Goal: Task Accomplishment & Management: Manage account settings

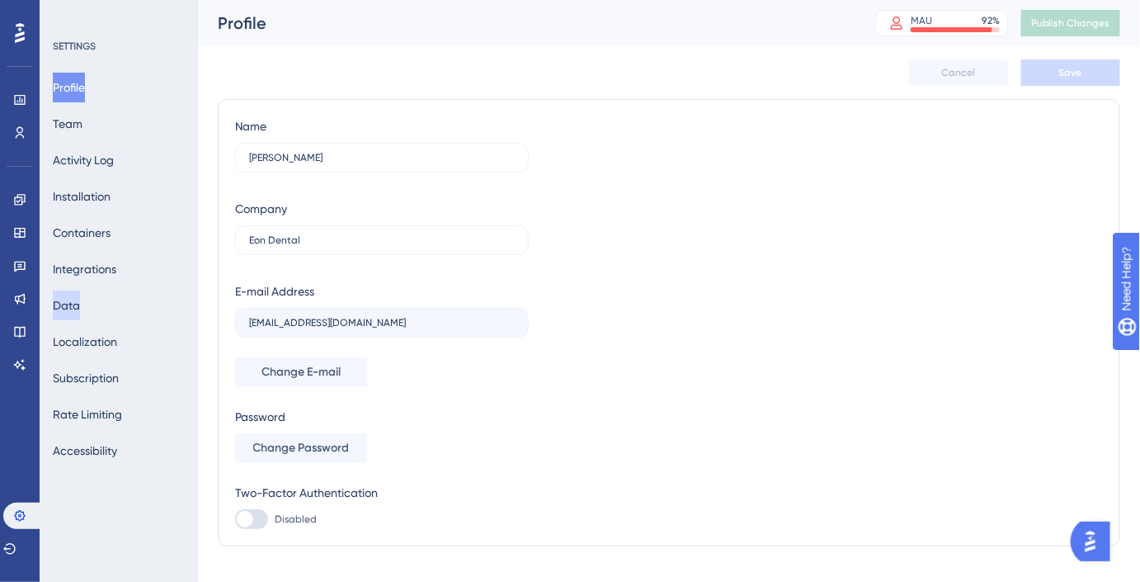
click at [71, 300] on button "Data" at bounding box center [66, 305] width 27 height 30
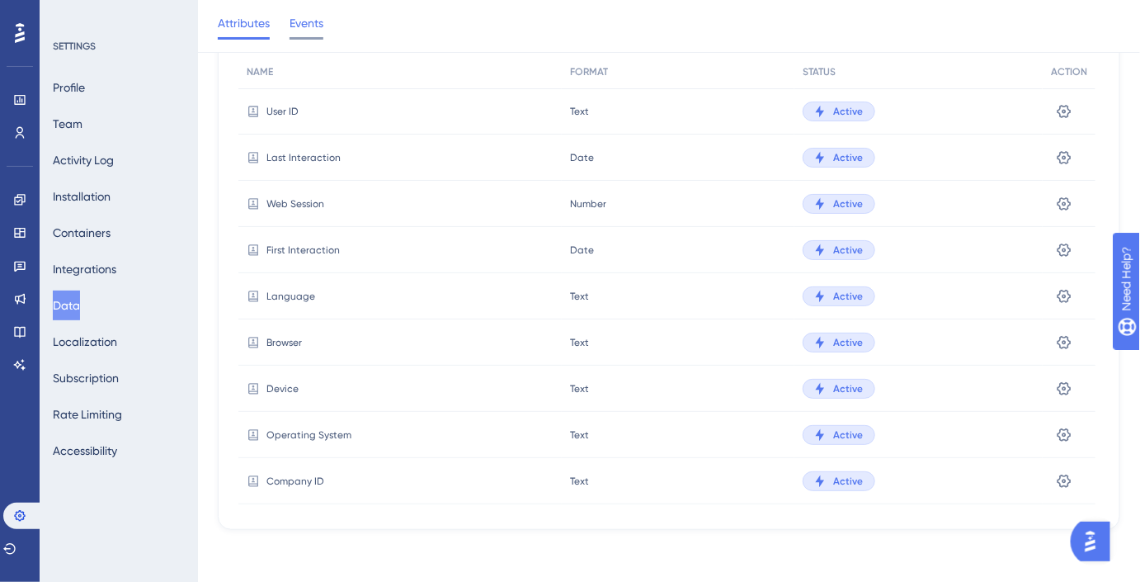
click at [290, 28] on span "Events" at bounding box center [307, 23] width 34 height 20
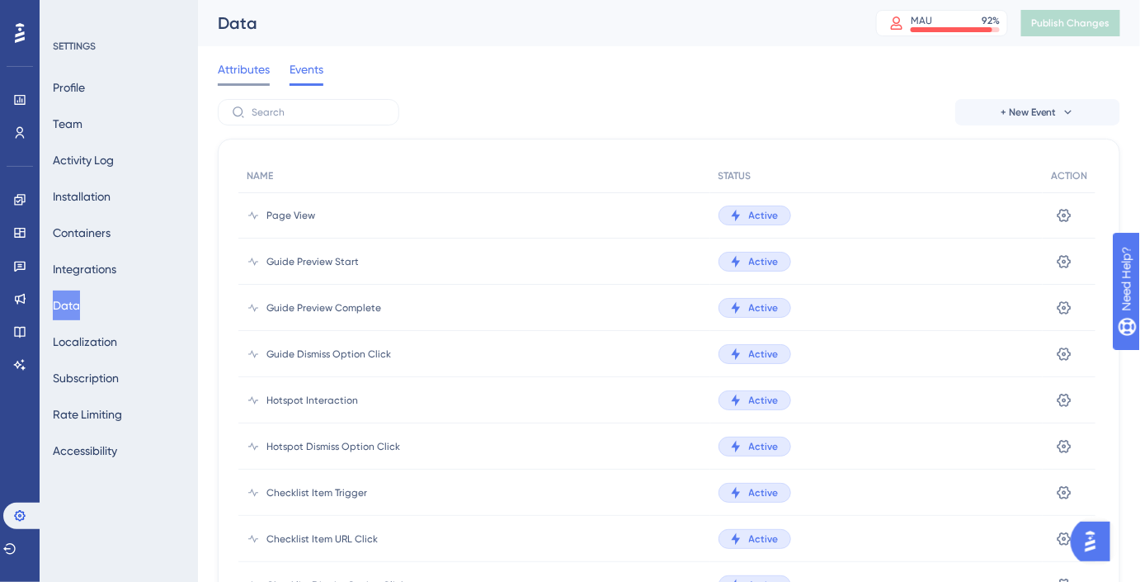
click at [251, 64] on span "Attributes" at bounding box center [244, 69] width 52 height 20
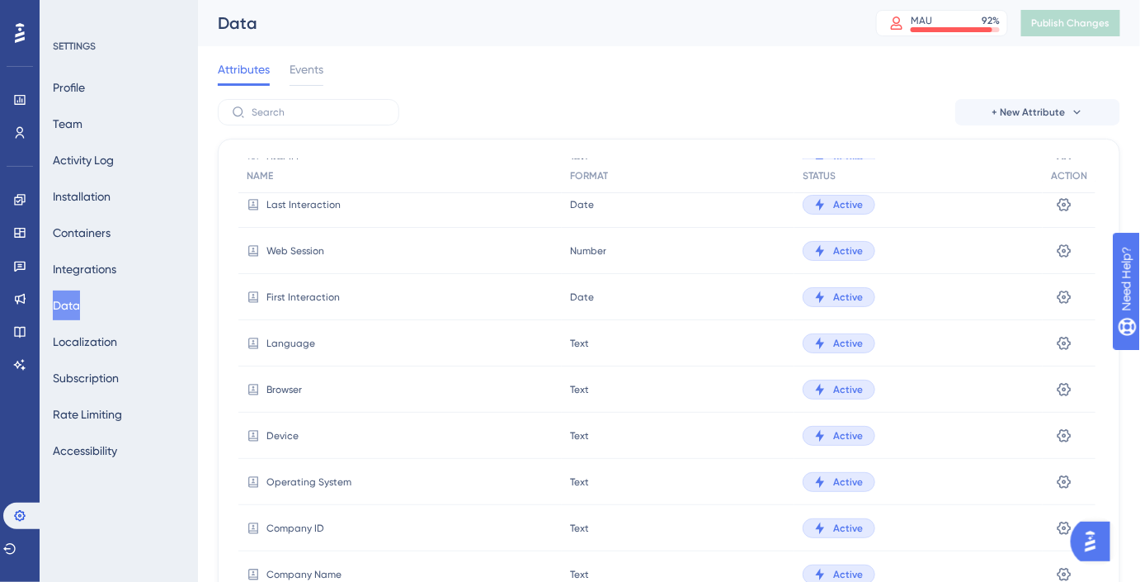
scroll to position [57, 0]
click at [300, 294] on span "First Interaction" at bounding box center [303, 296] width 73 height 13
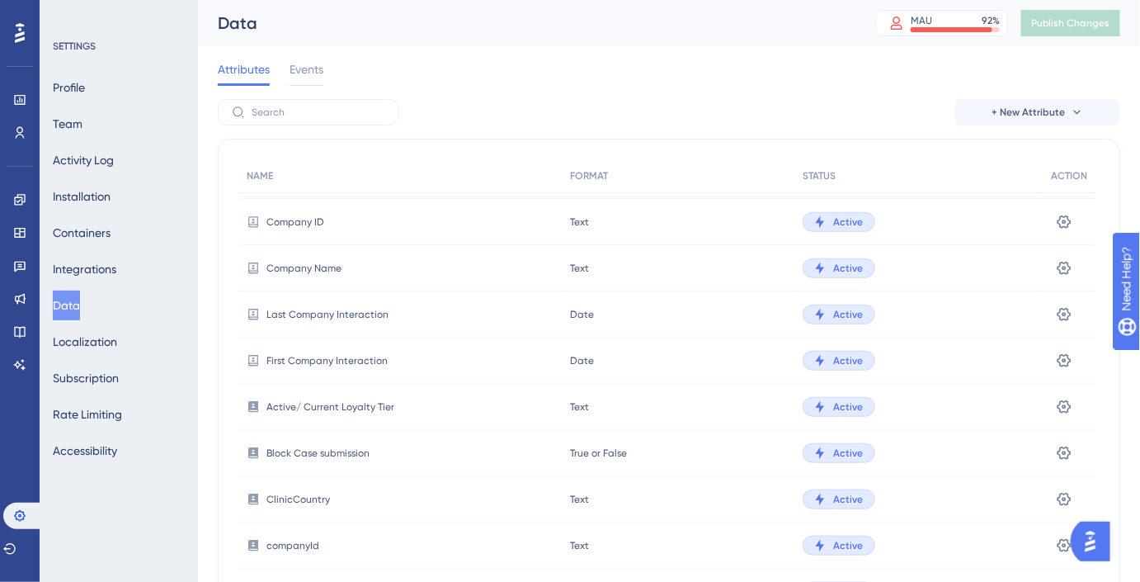
scroll to position [369, 0]
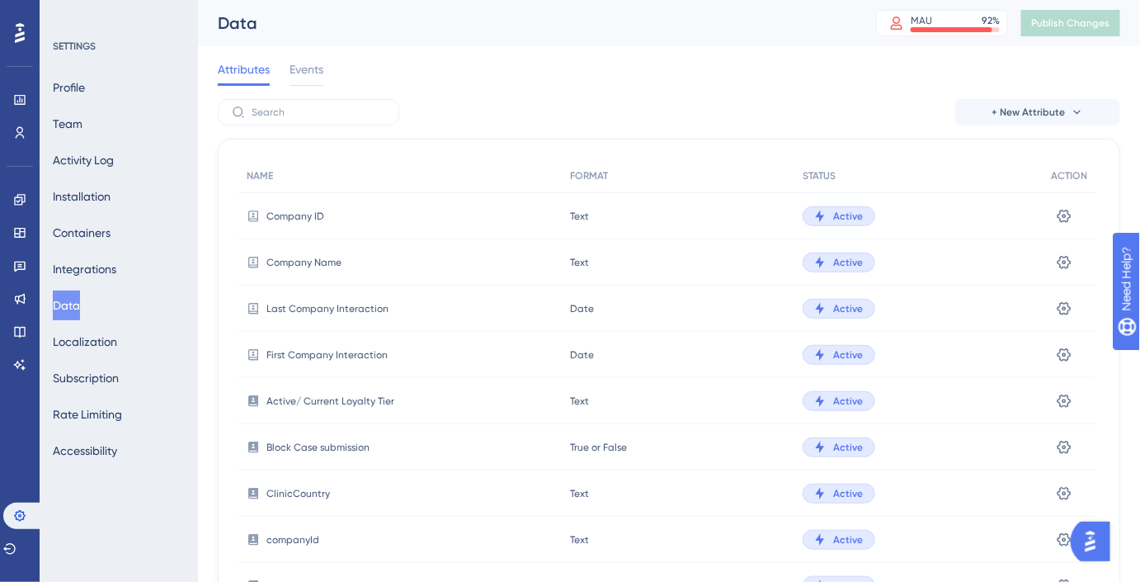
click at [321, 436] on div "Block Case submission" at bounding box center [399, 447] width 323 height 46
click at [1069, 455] on button at bounding box center [1064, 447] width 26 height 26
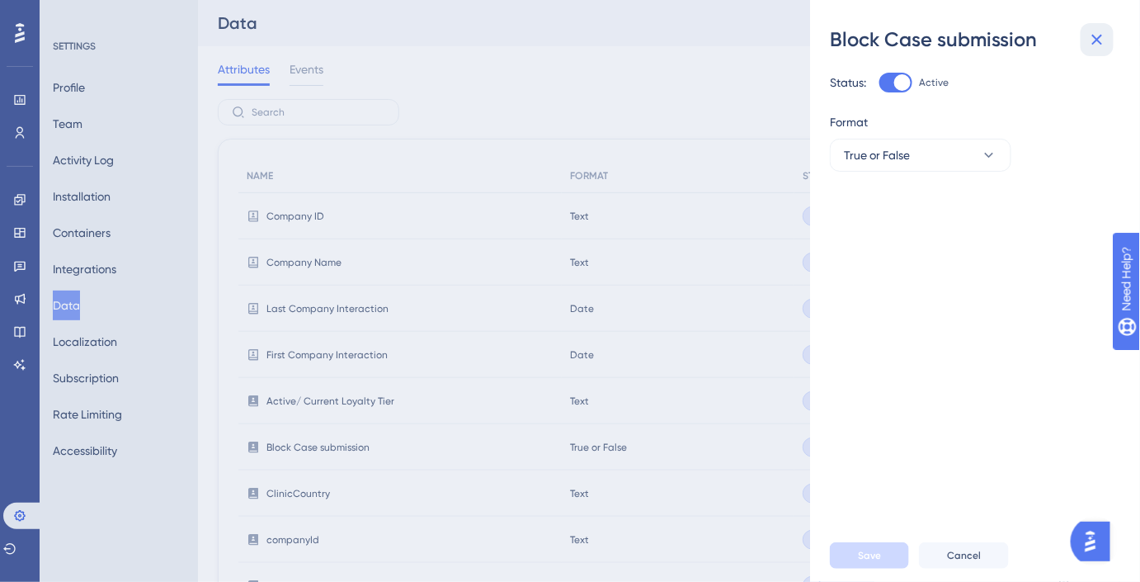
click at [1108, 35] on button at bounding box center [1097, 39] width 33 height 33
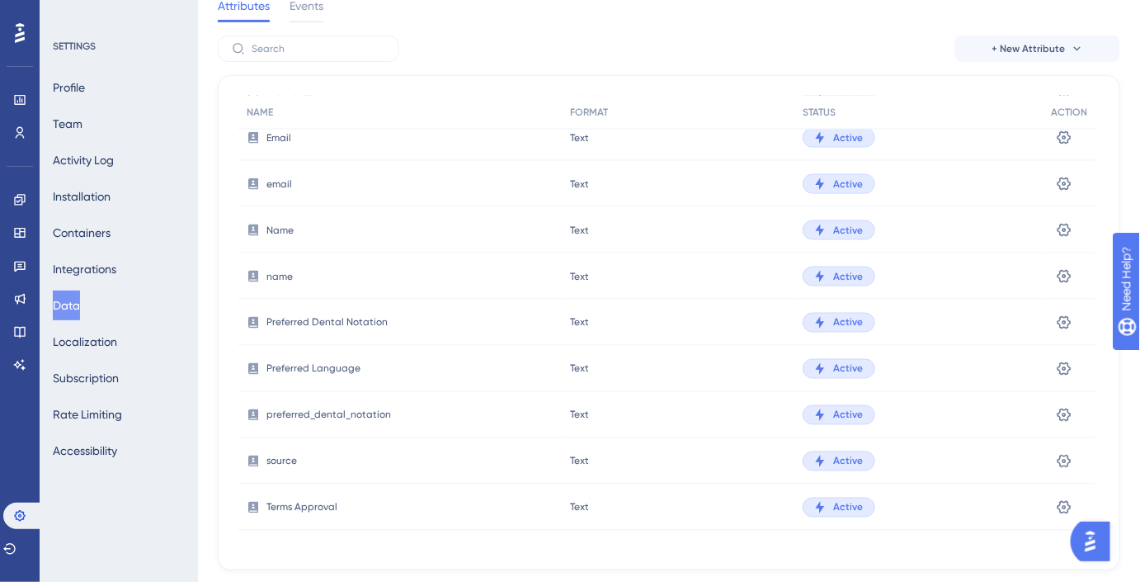
scroll to position [111, 0]
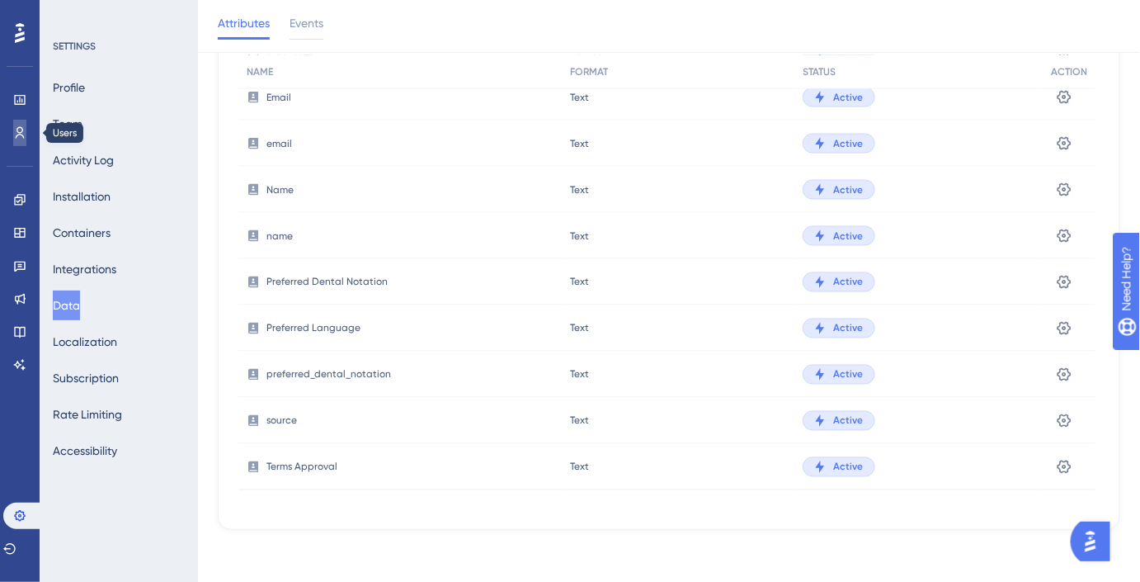
click at [13, 131] on link at bounding box center [19, 133] width 13 height 26
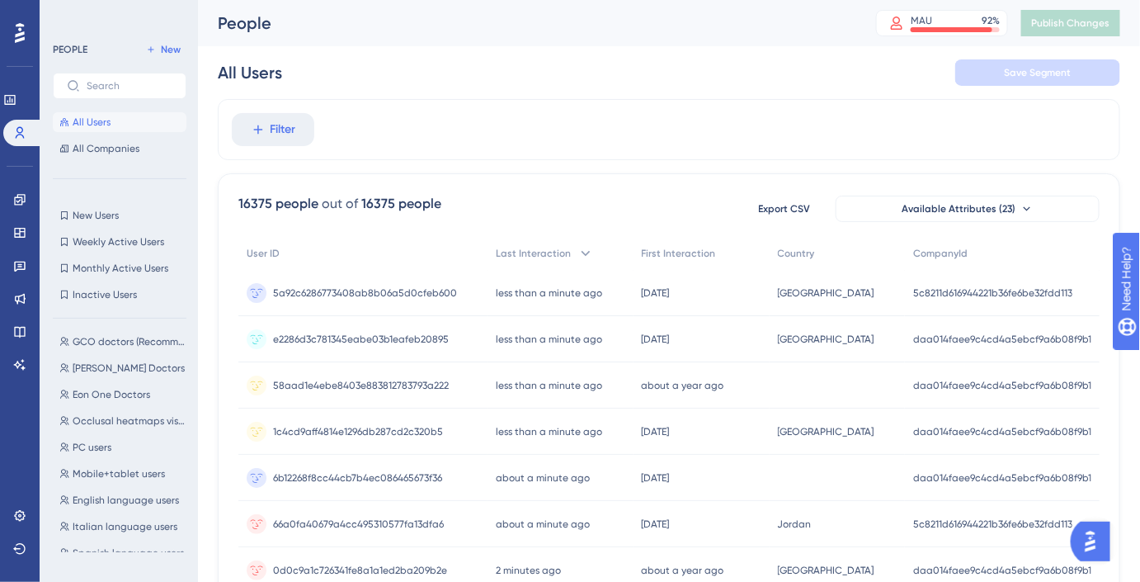
scroll to position [295, 0]
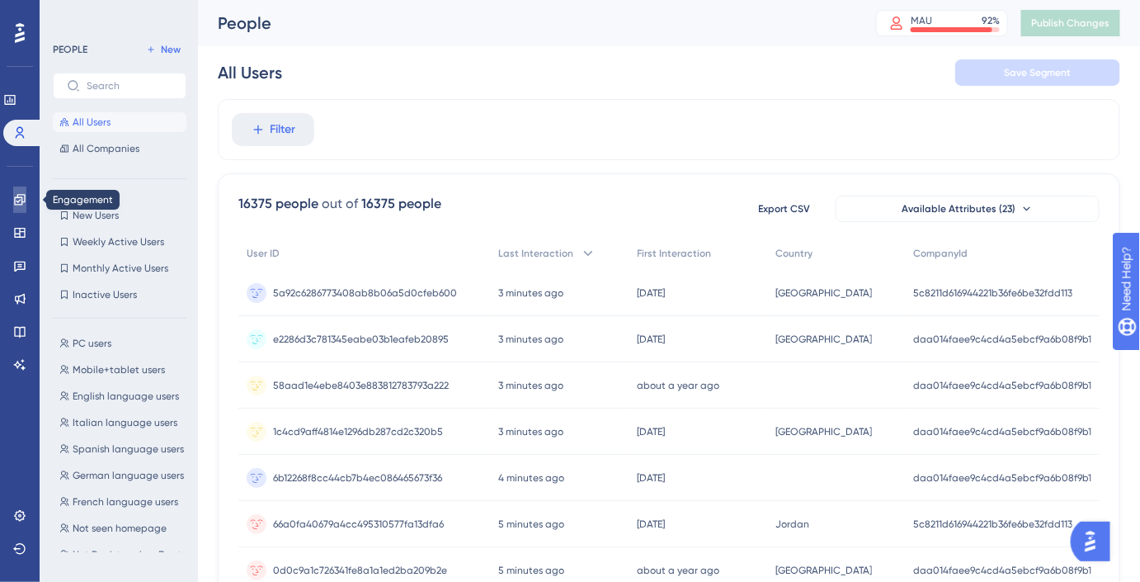
click at [16, 204] on icon at bounding box center [19, 199] width 11 height 11
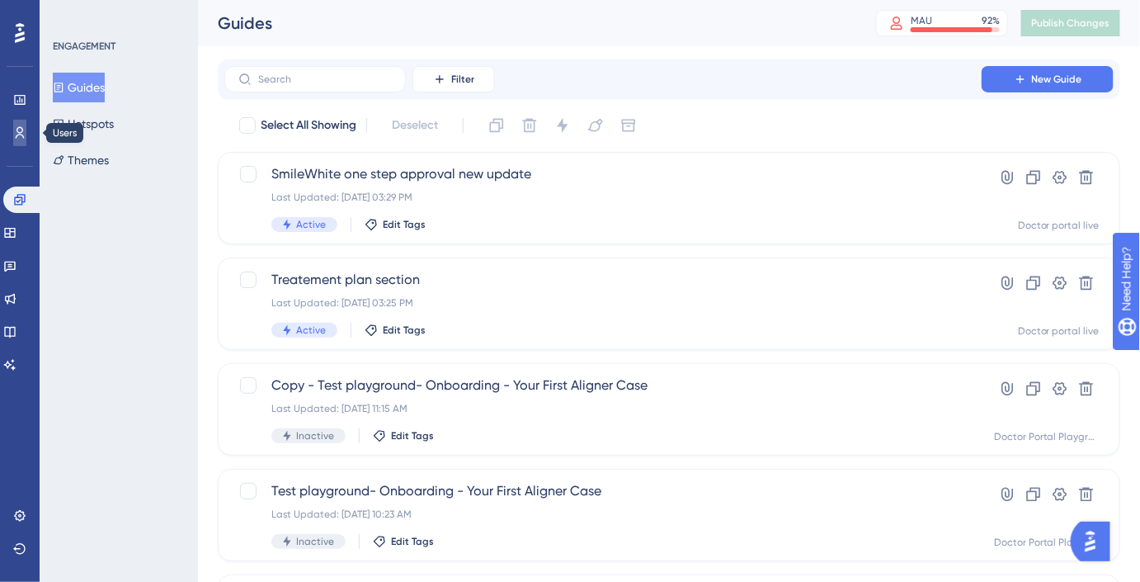
click at [21, 141] on link at bounding box center [19, 133] width 13 height 26
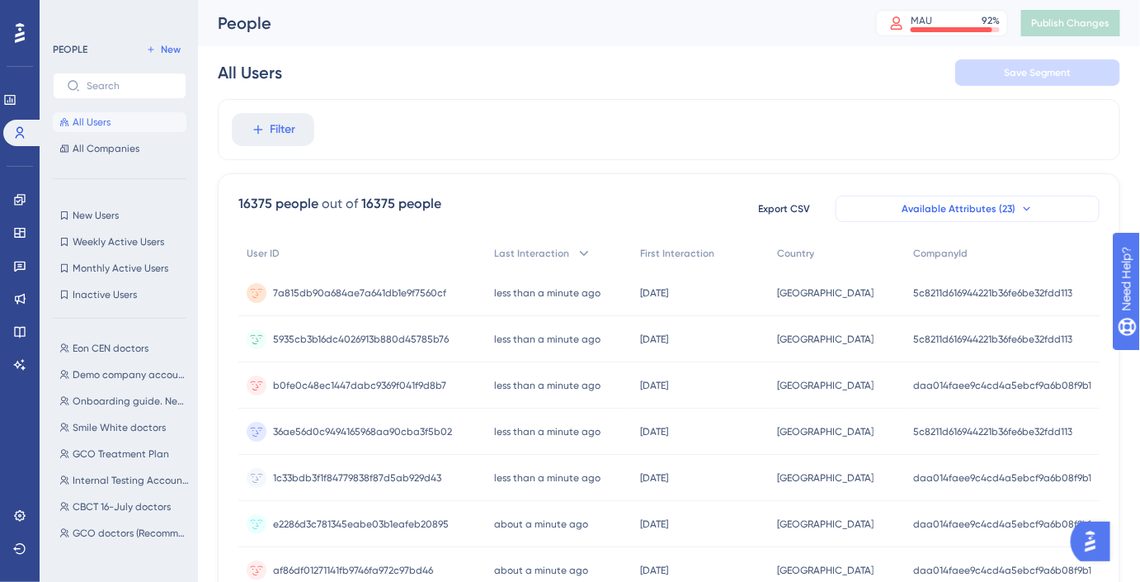
click at [1017, 214] on button "Available Attributes (23)" at bounding box center [968, 209] width 264 height 26
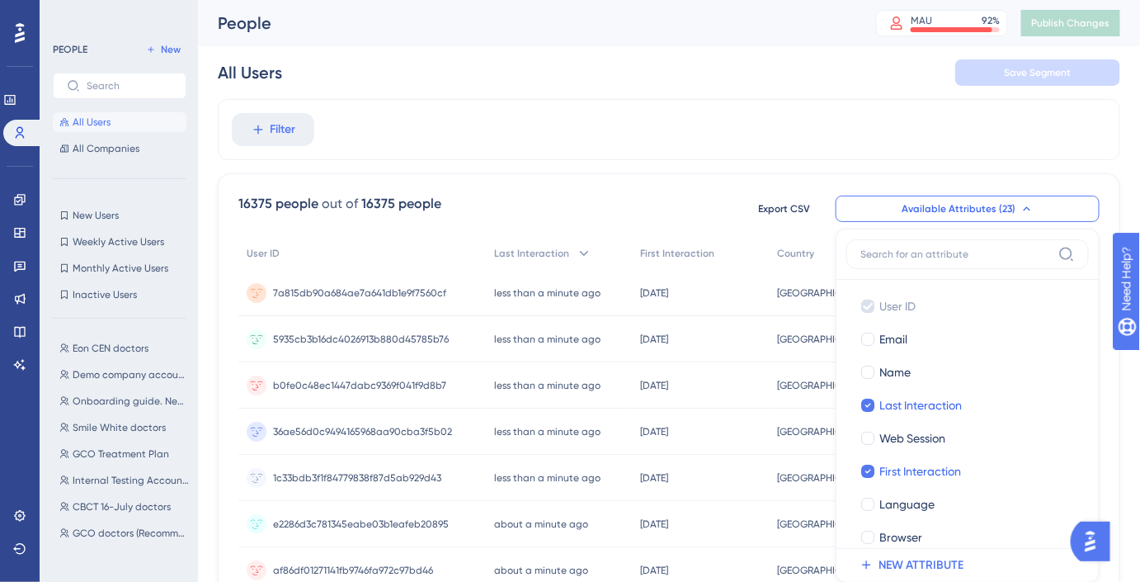
scroll to position [114, 0]
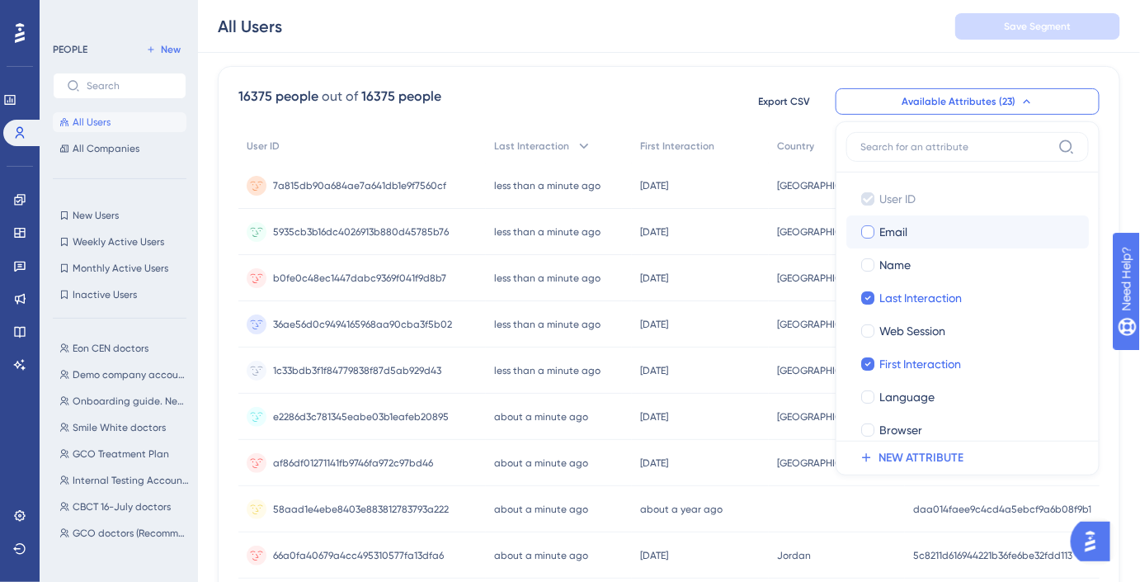
click at [919, 241] on label "Email Email" at bounding box center [968, 231] width 243 height 33
click at [869, 233] on input "Email" at bounding box center [868, 232] width 1 height 1
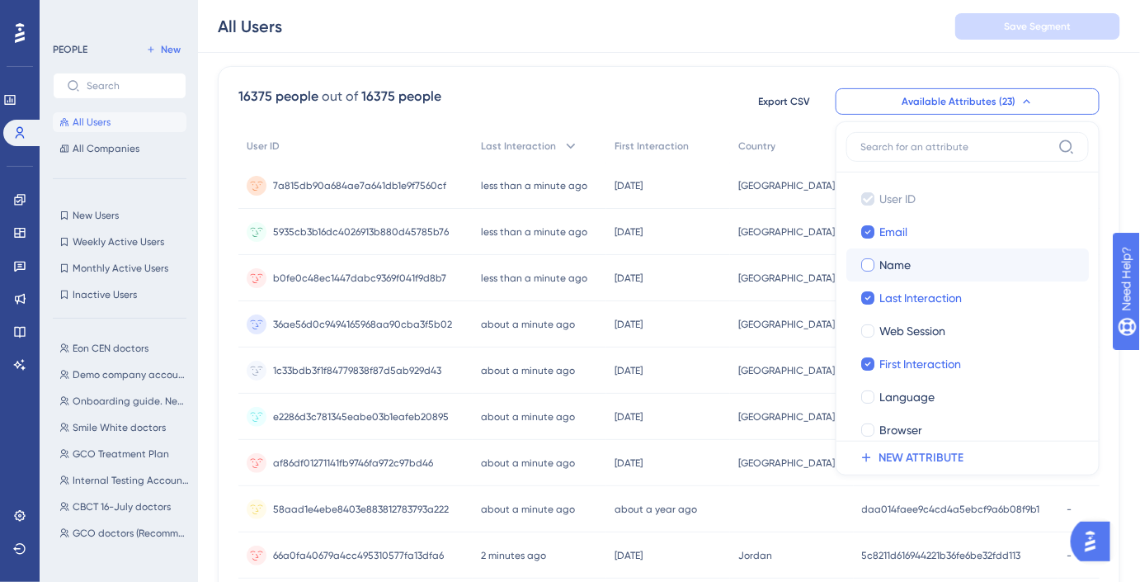
click at [927, 262] on div "Name" at bounding box center [978, 265] width 196 height 20
checkbox input "true"
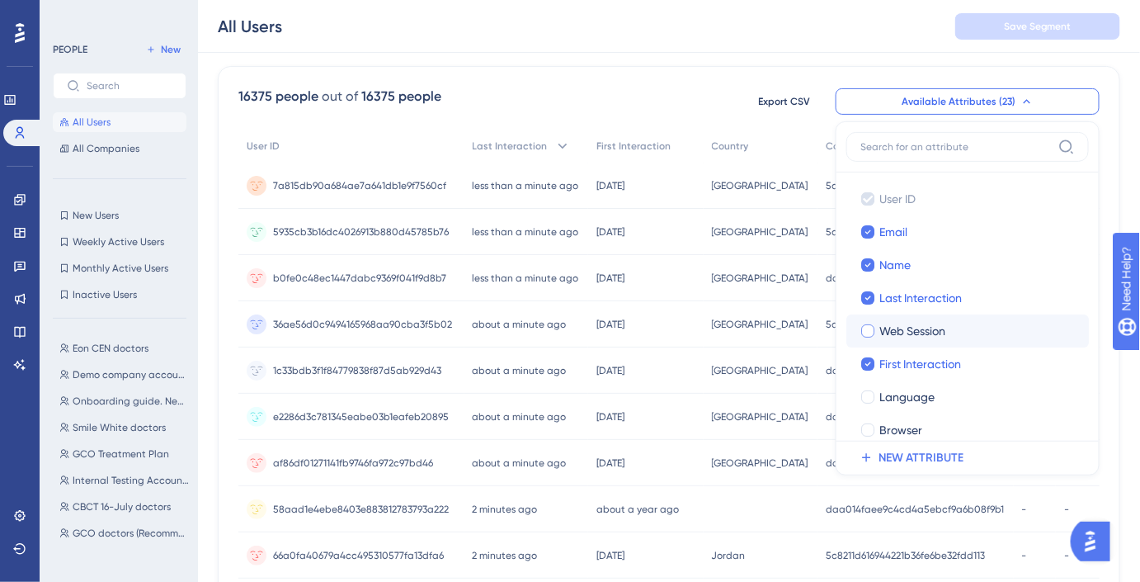
click at [935, 330] on span "Web Session" at bounding box center [913, 331] width 66 height 20
checkbox input "true"
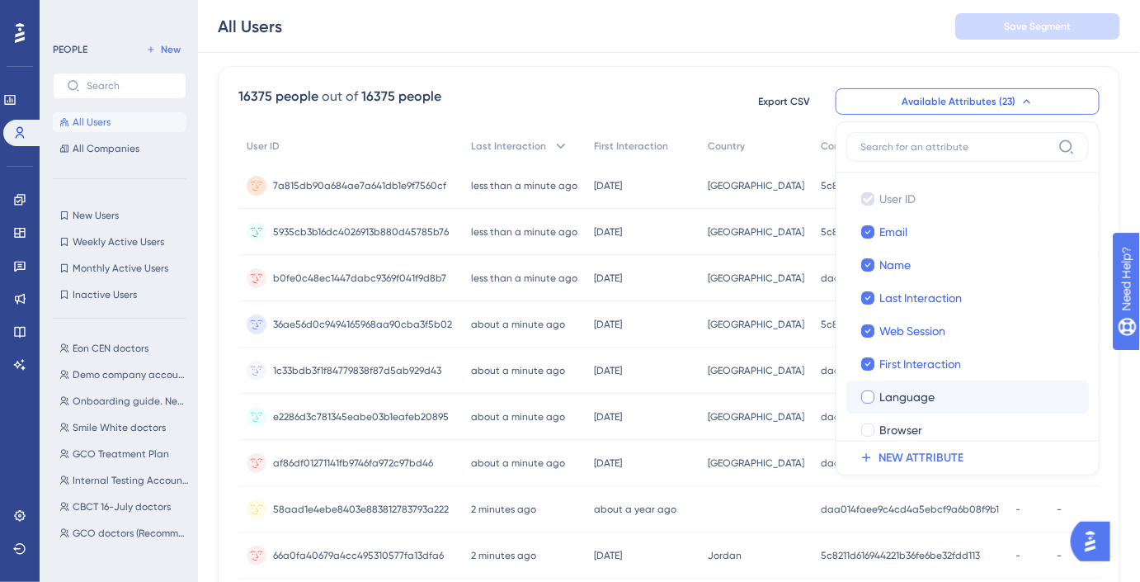
click at [947, 396] on div "Language" at bounding box center [978, 397] width 196 height 20
checkbox input "true"
click at [946, 422] on div "Browser" at bounding box center [978, 430] width 196 height 20
checkbox input "true"
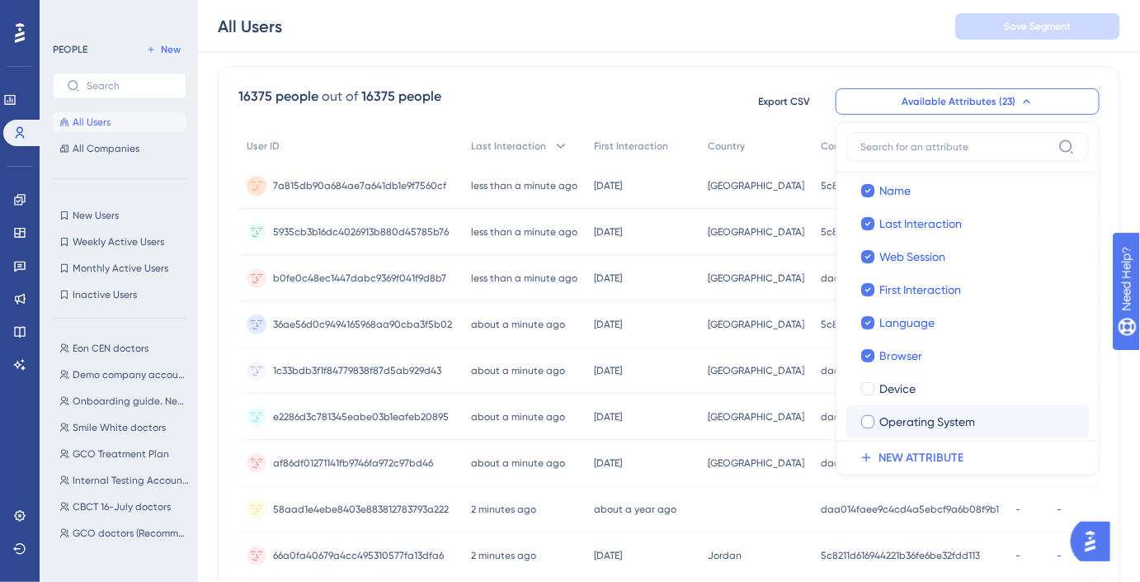
drag, startPoint x: 939, startPoint y: 385, endPoint x: 946, endPoint y: 403, distance: 19.3
click at [938, 382] on div "Device" at bounding box center [978, 389] width 196 height 20
checkbox input "true"
click at [946, 407] on label "Operating System Operating System" at bounding box center [968, 421] width 243 height 33
click at [869, 496] on input "Operating System" at bounding box center [868, 496] width 1 height 1
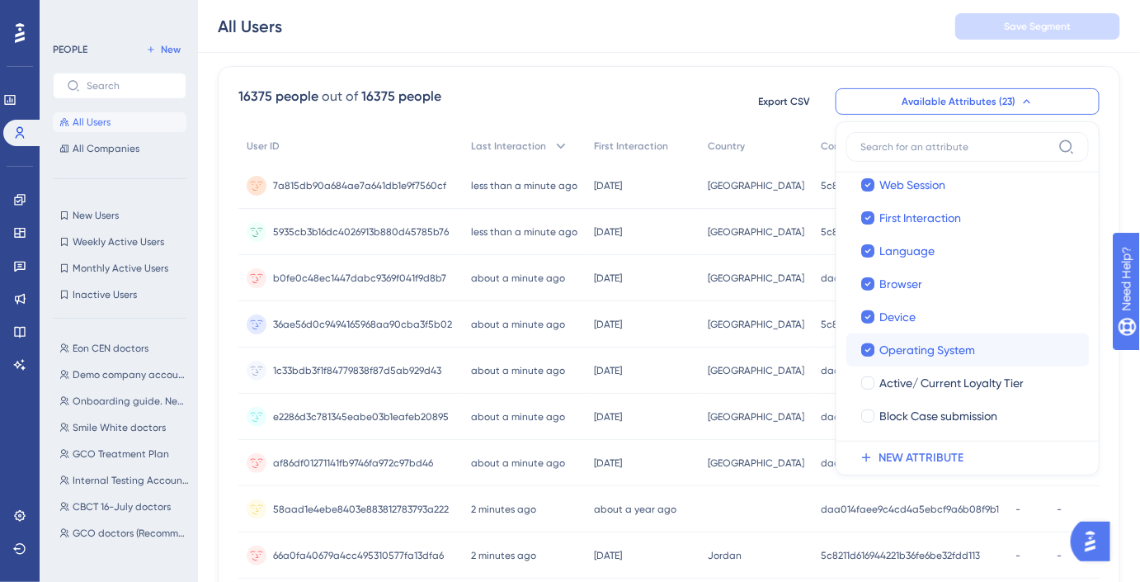
scroll to position [149, 0]
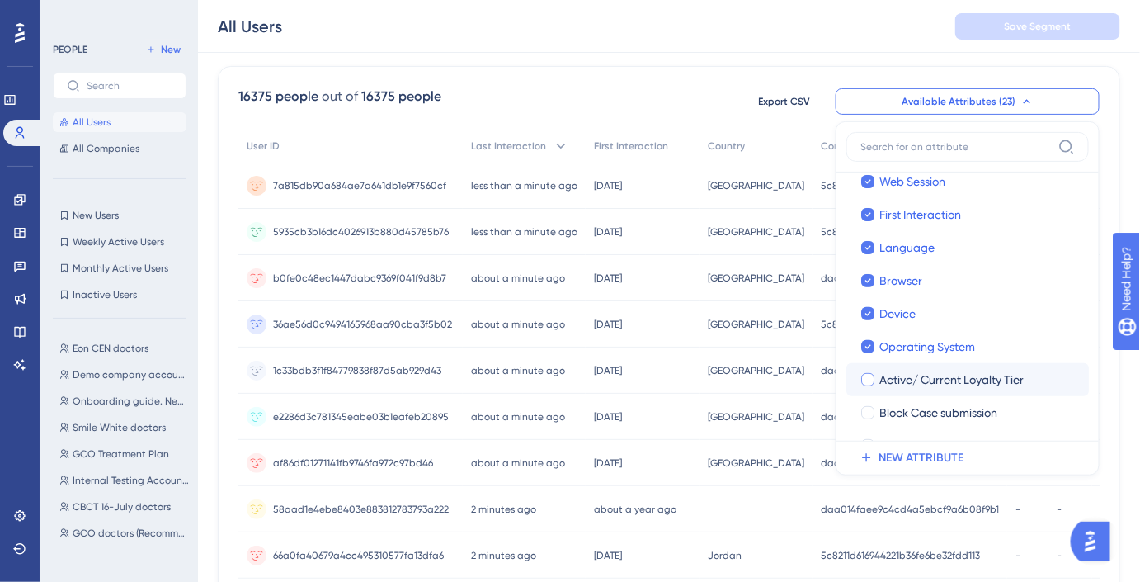
click at [942, 391] on label "Active/ Current Loyalty Tier Active/ Current Loyalty Tier" at bounding box center [968, 379] width 243 height 33
click at [869, 529] on input "Active/ Current Loyalty Tier" at bounding box center [868, 529] width 1 height 1
checkbox input "true"
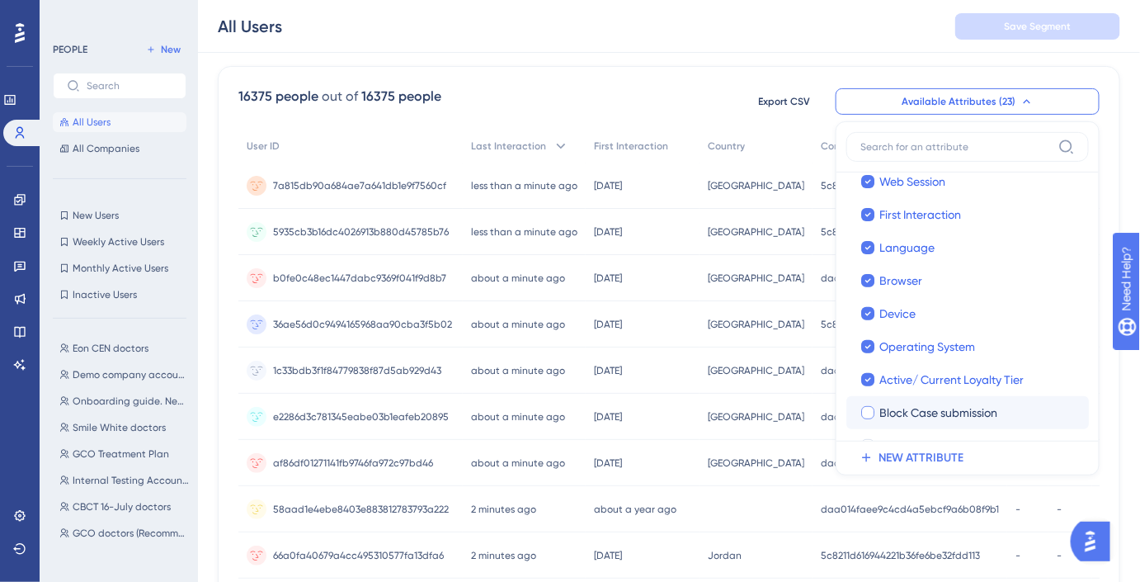
click at [943, 400] on label "Block Case submission Block Case submission" at bounding box center [968, 412] width 243 height 33
click at [869, 562] on input "Block Case submission" at bounding box center [868, 562] width 1 height 1
checkbox input "true"
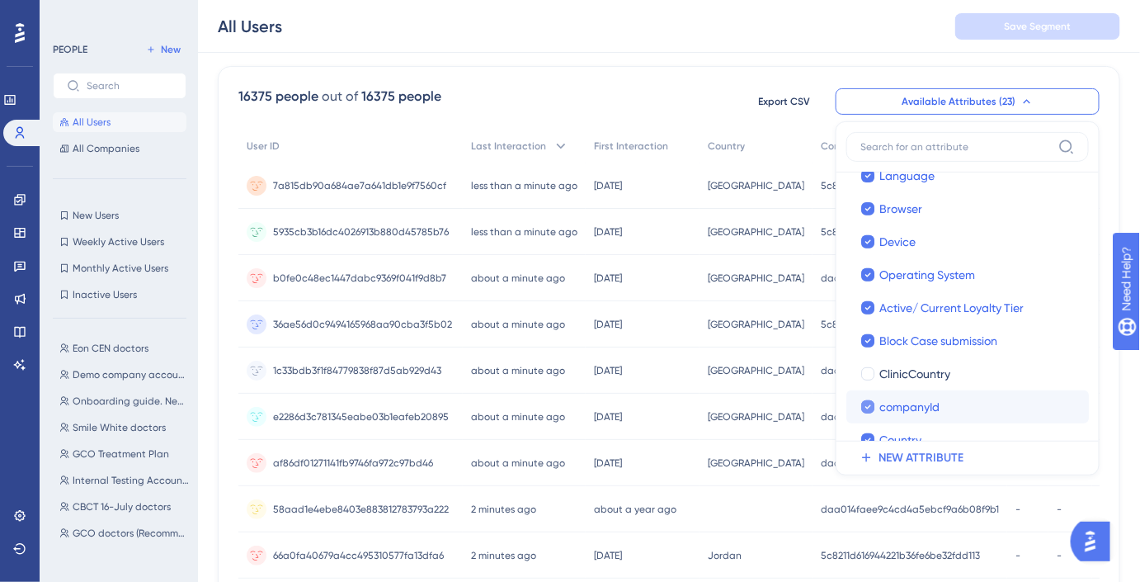
scroll to position [224, 0]
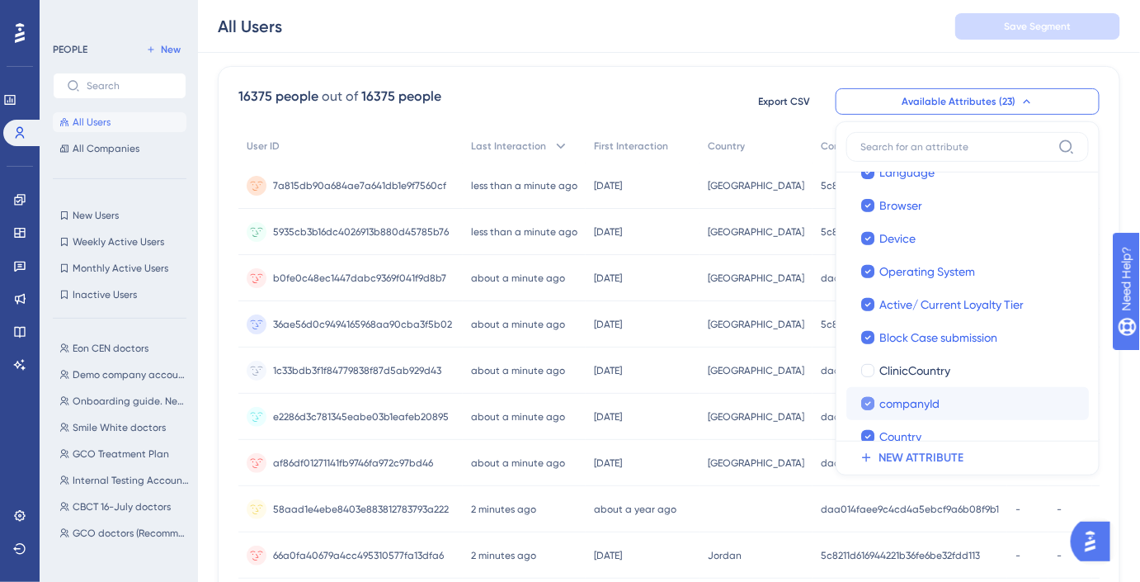
click at [946, 394] on div "companyId" at bounding box center [978, 404] width 196 height 20
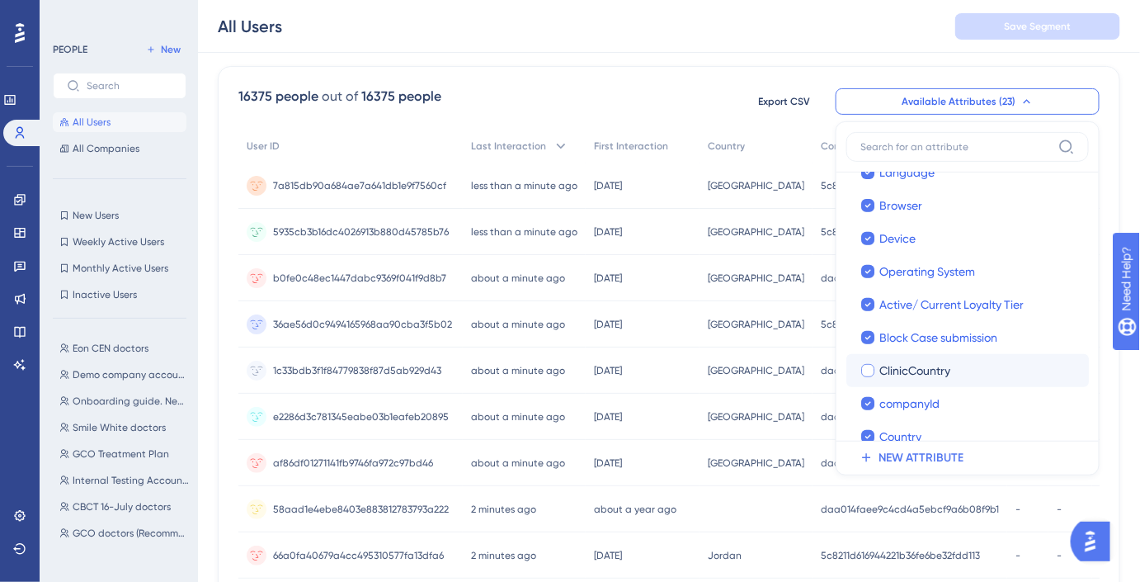
checkbox input "true"
checkbox input "false"
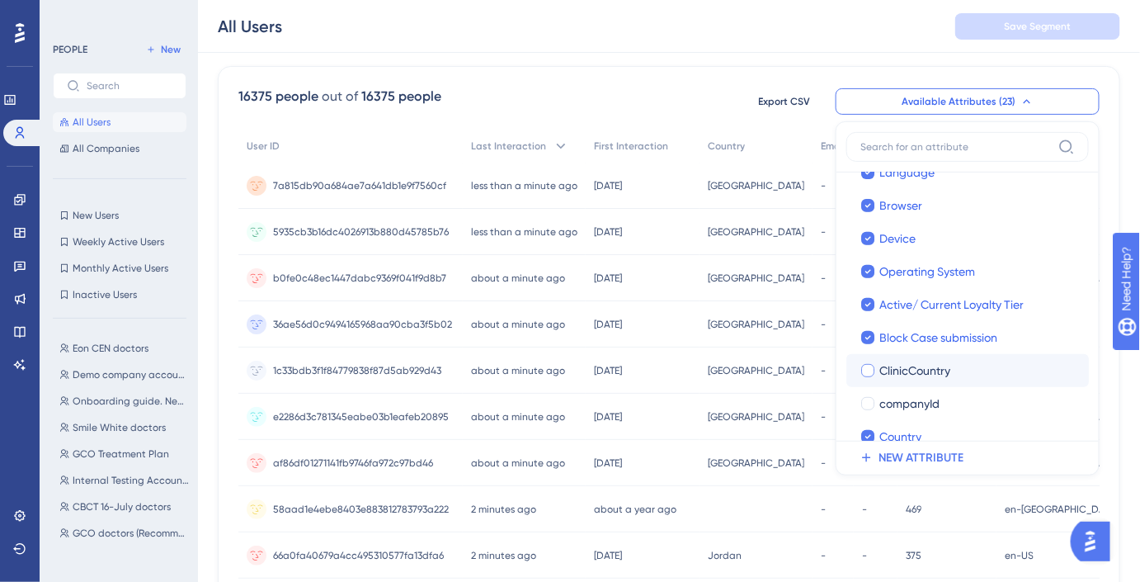
click at [941, 362] on span "ClinicCountry" at bounding box center [915, 371] width 71 height 20
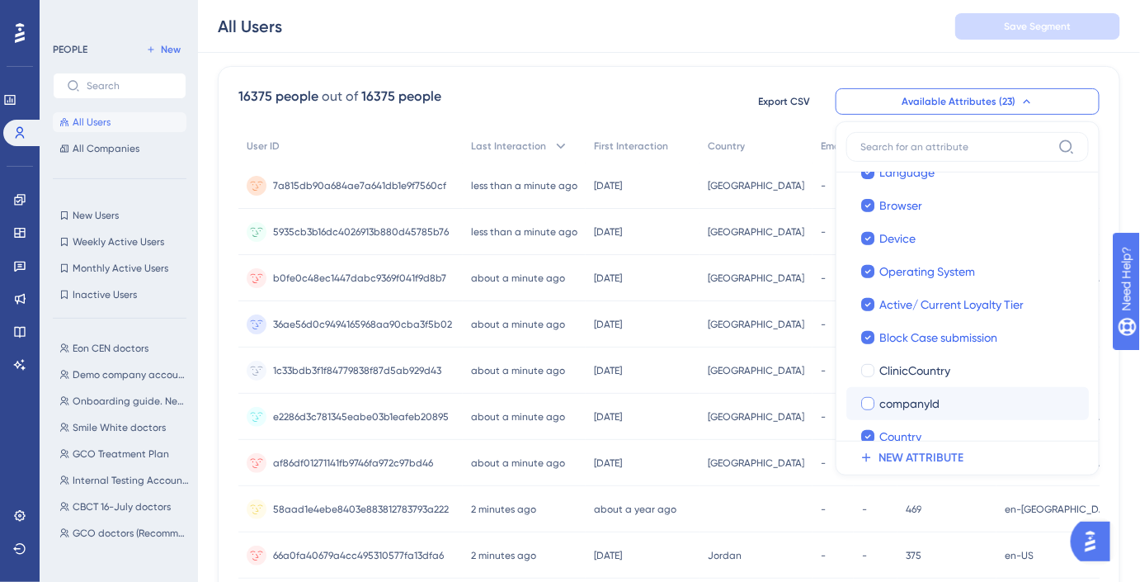
checkbox input "true"
click at [943, 411] on div "companyId" at bounding box center [978, 404] width 196 height 20
checkbox input "true"
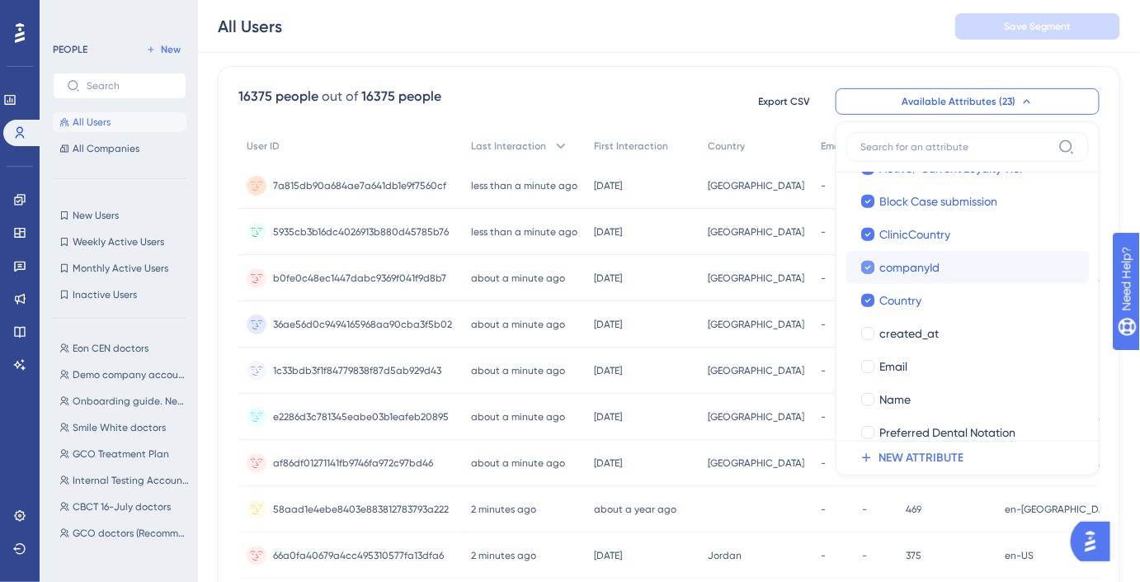
scroll to position [375, 0]
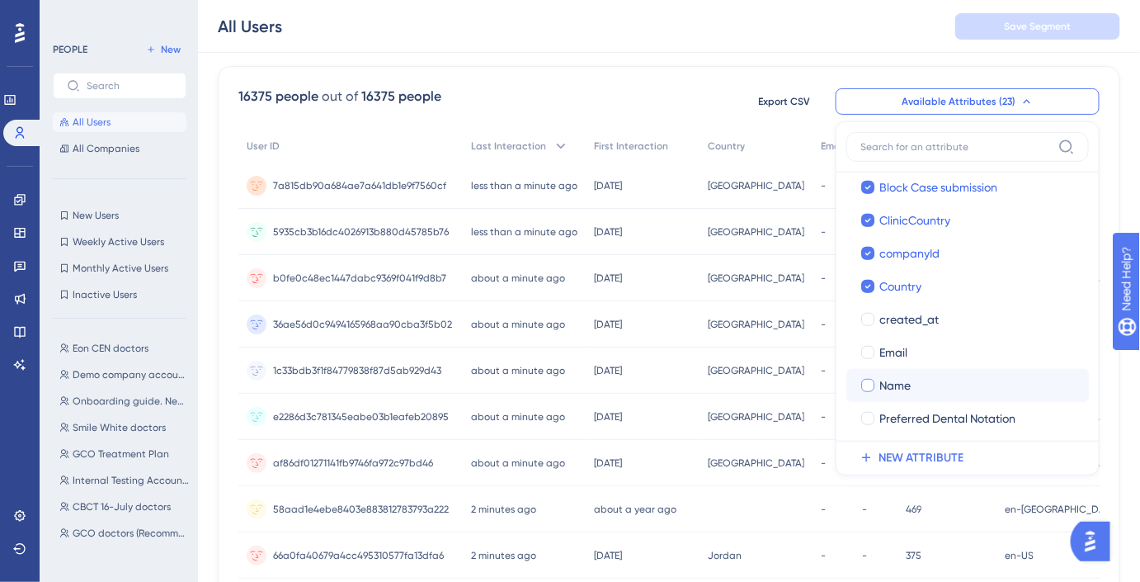
click at [937, 378] on div "Name" at bounding box center [978, 385] width 196 height 20
checkbox input "true"
drag, startPoint x: 932, startPoint y: 354, endPoint x: 931, endPoint y: 337, distance: 16.6
click at [932, 352] on div "Email" at bounding box center [978, 352] width 196 height 20
checkbox input "true"
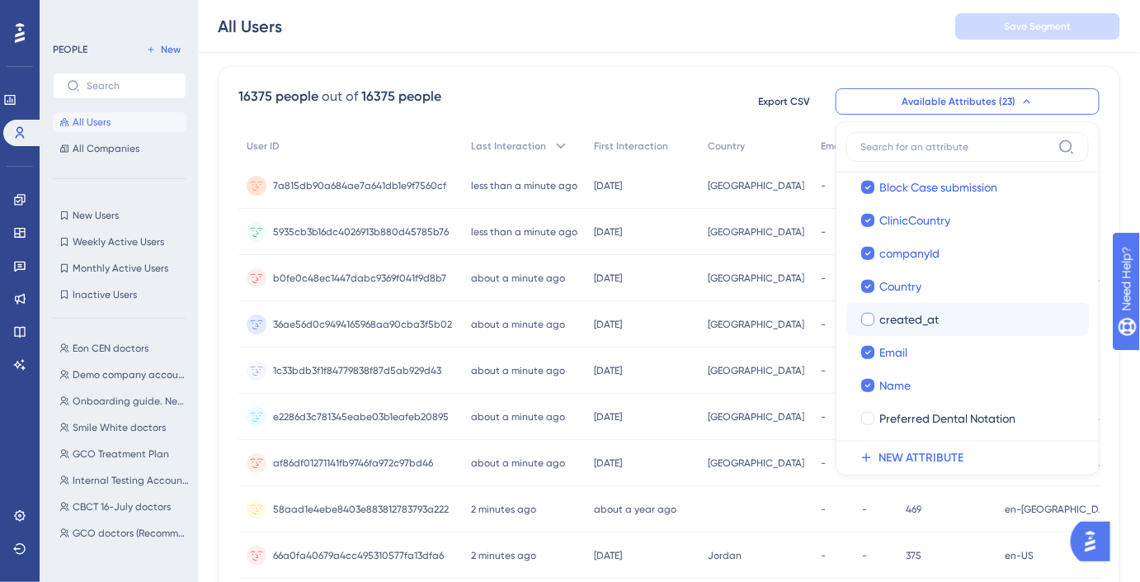
click at [929, 323] on span "created_at" at bounding box center [909, 319] width 59 height 20
checkbox input "true"
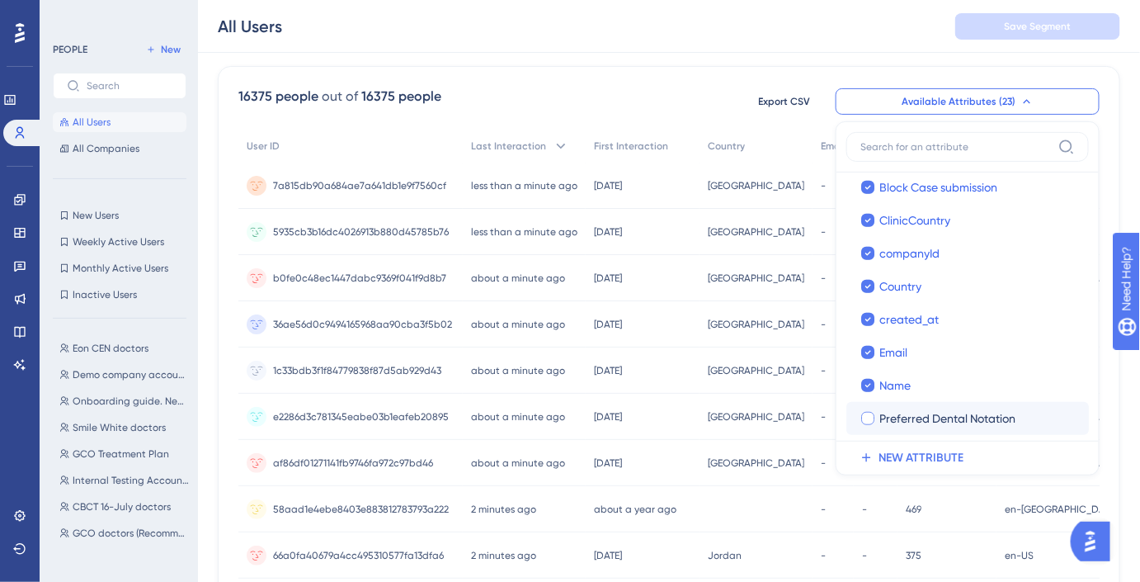
drag, startPoint x: 934, startPoint y: 394, endPoint x: 937, endPoint y: 427, distance: 33.2
click at [937, 429] on div "User ID User ID Email Email Name Name Last Interaction Last Interaction Web Ses…" at bounding box center [968, 187] width 243 height 759
click at [936, 424] on span "Preferred Dental Notation" at bounding box center [948, 418] width 136 height 20
checkbox input "true"
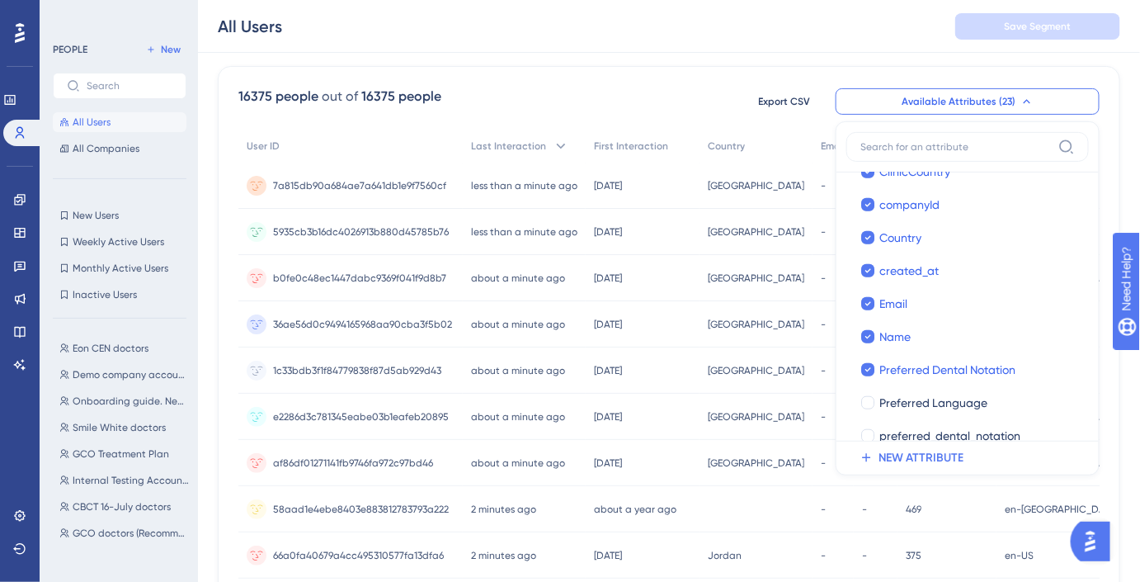
scroll to position [510, 0]
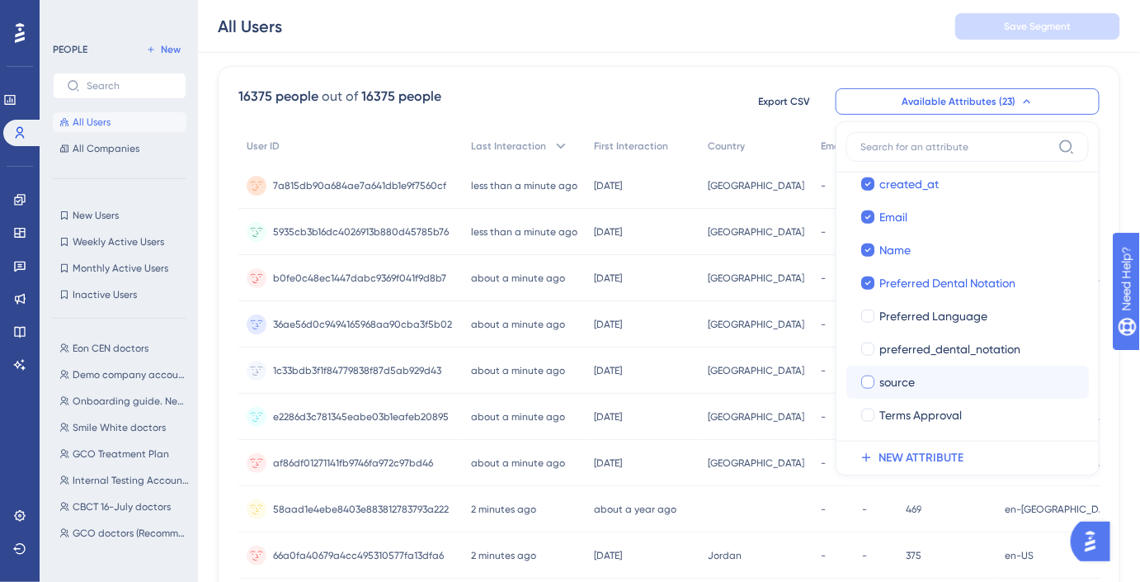
click at [934, 388] on div "source" at bounding box center [978, 382] width 196 height 20
checkbox input "true"
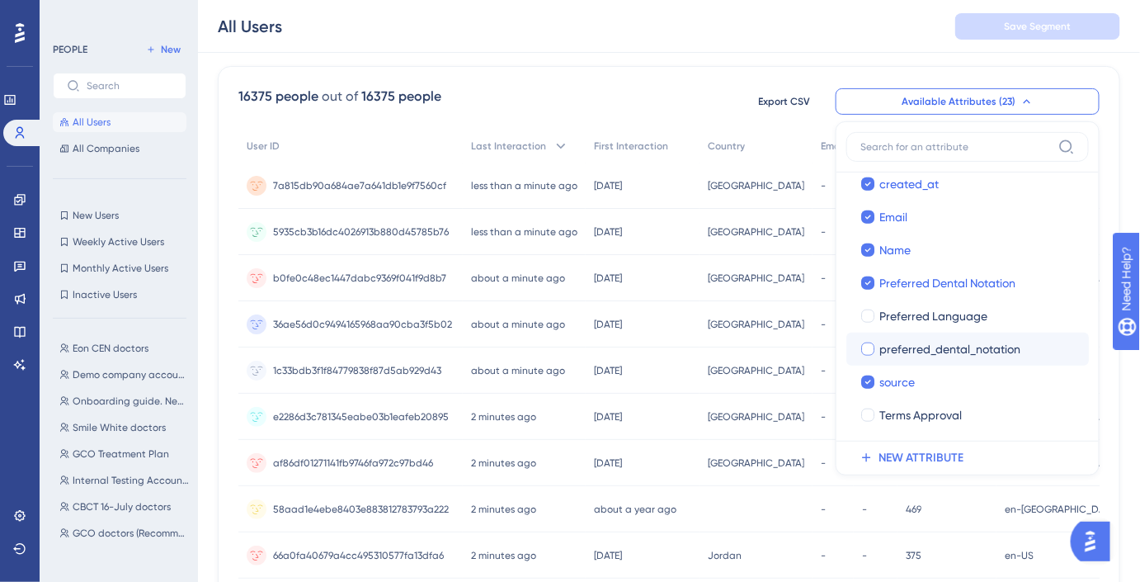
click at [923, 358] on label "preferred_dental_notation preferred_dental_notation" at bounding box center [968, 349] width 243 height 33
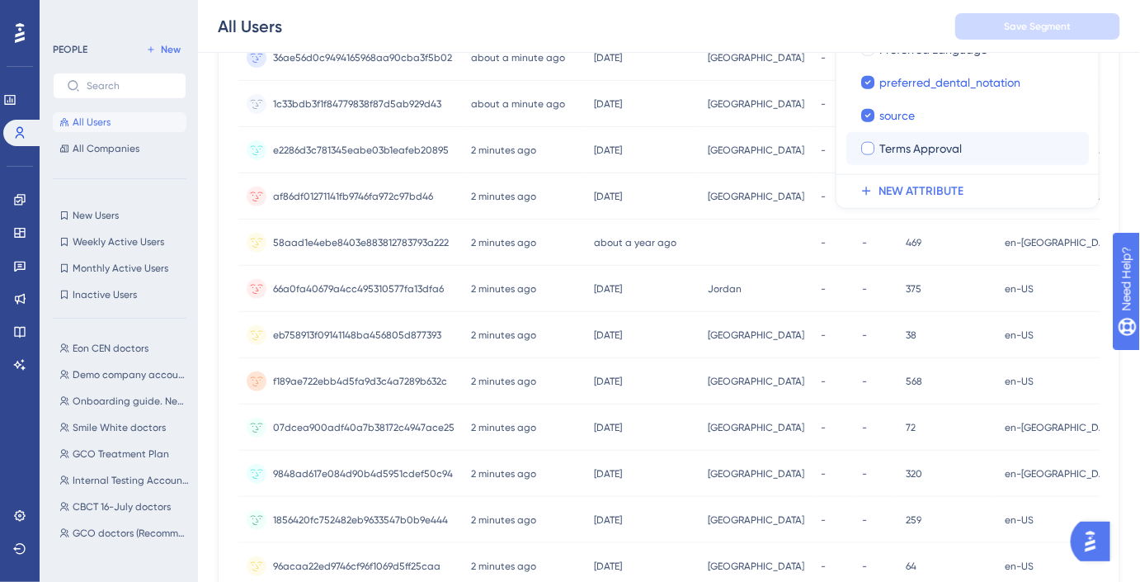
click at [960, 144] on span "Terms Approval" at bounding box center [921, 149] width 83 height 20
checkbox input "true"
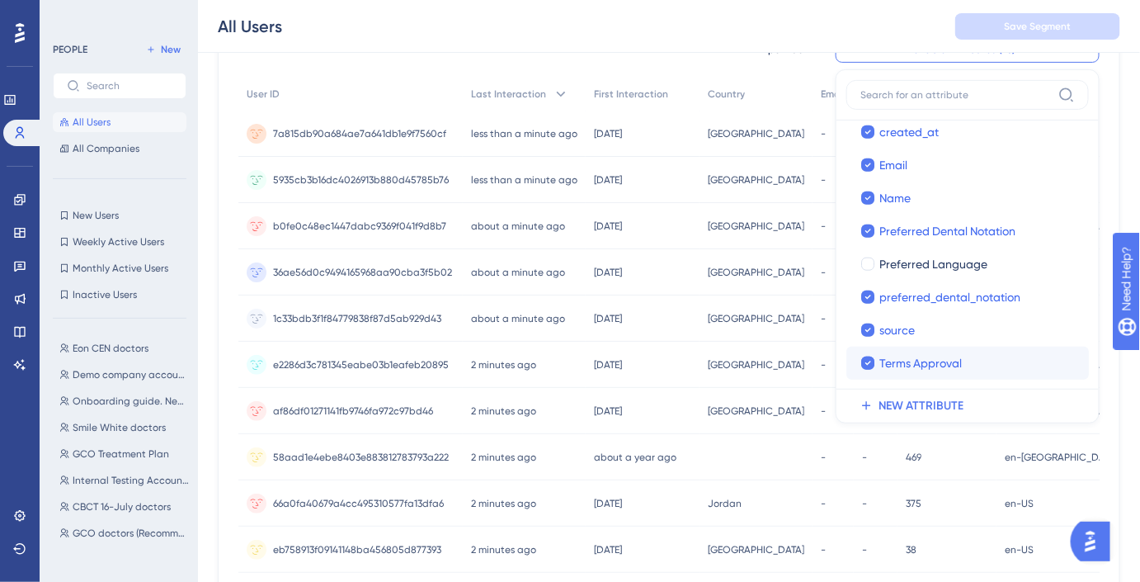
scroll to position [155, 0]
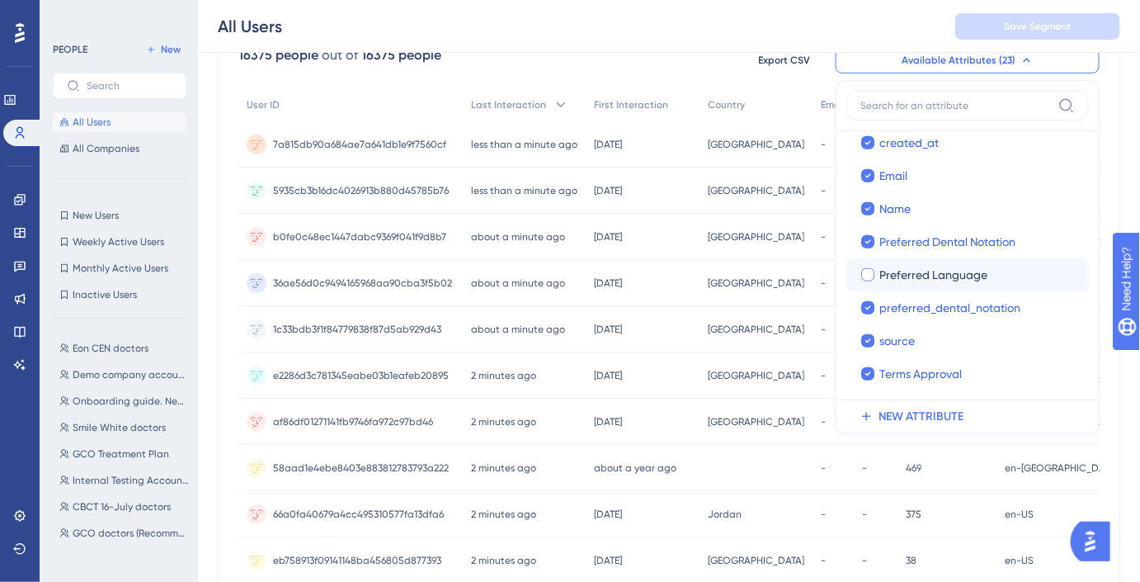
click at [900, 267] on span "Preferred Language" at bounding box center [934, 275] width 108 height 20
checkbox input "true"
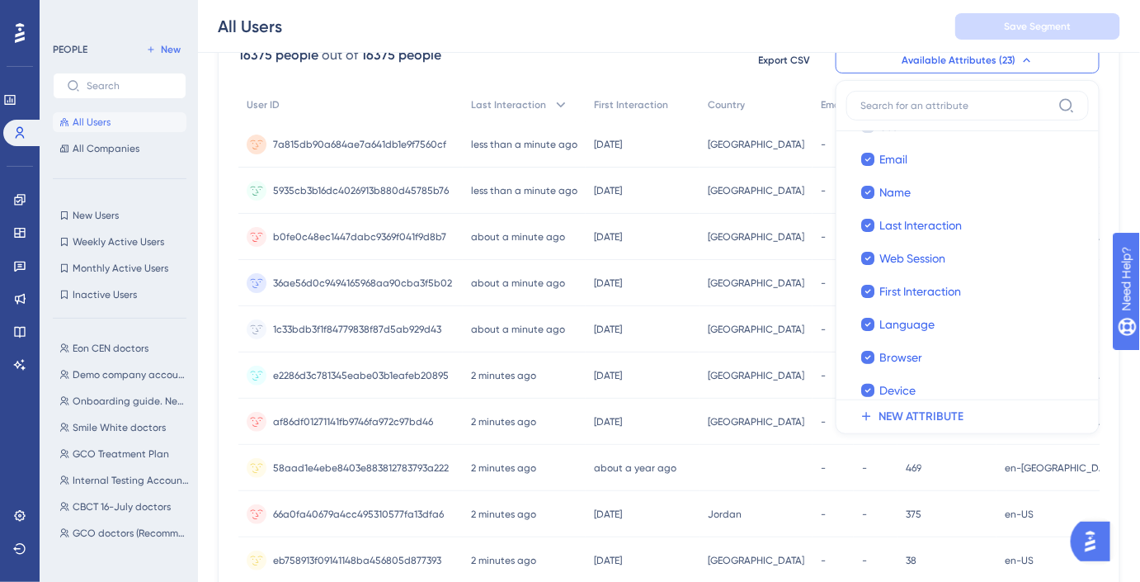
scroll to position [0, 0]
click at [847, 30] on div "All Users Save Segment" at bounding box center [669, 26] width 942 height 53
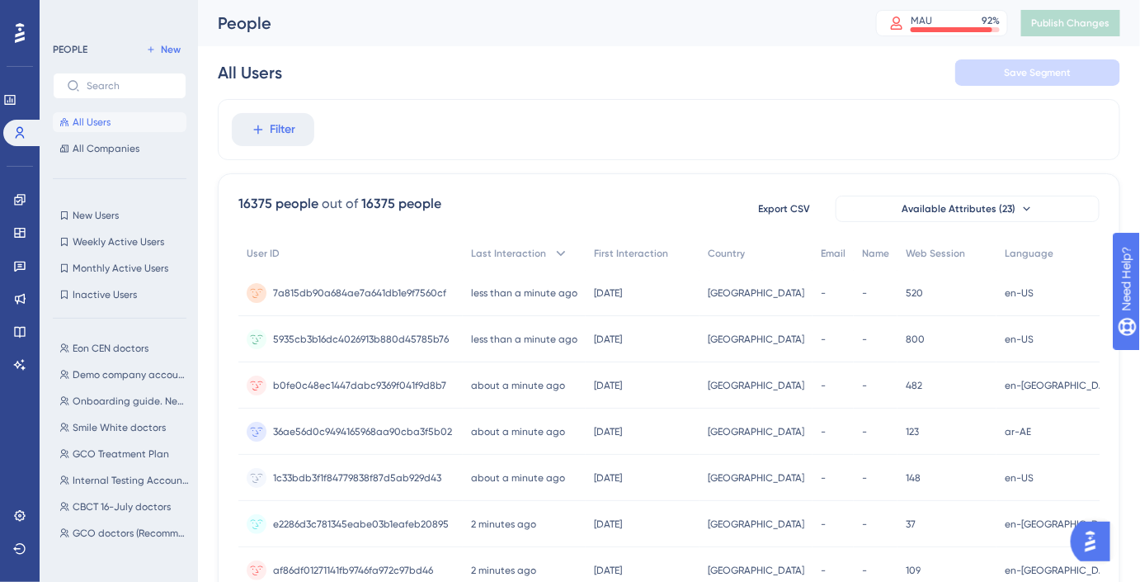
click at [284, 146] on div "Filter" at bounding box center [669, 129] width 903 height 61
click at [279, 143] on button "Filter" at bounding box center [273, 129] width 83 height 33
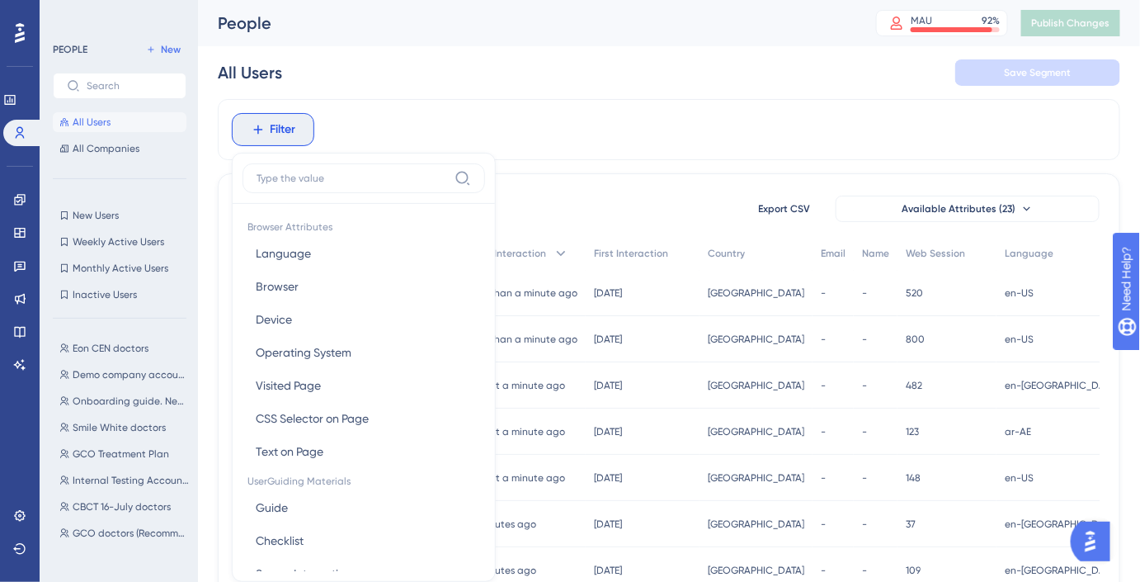
scroll to position [76, 0]
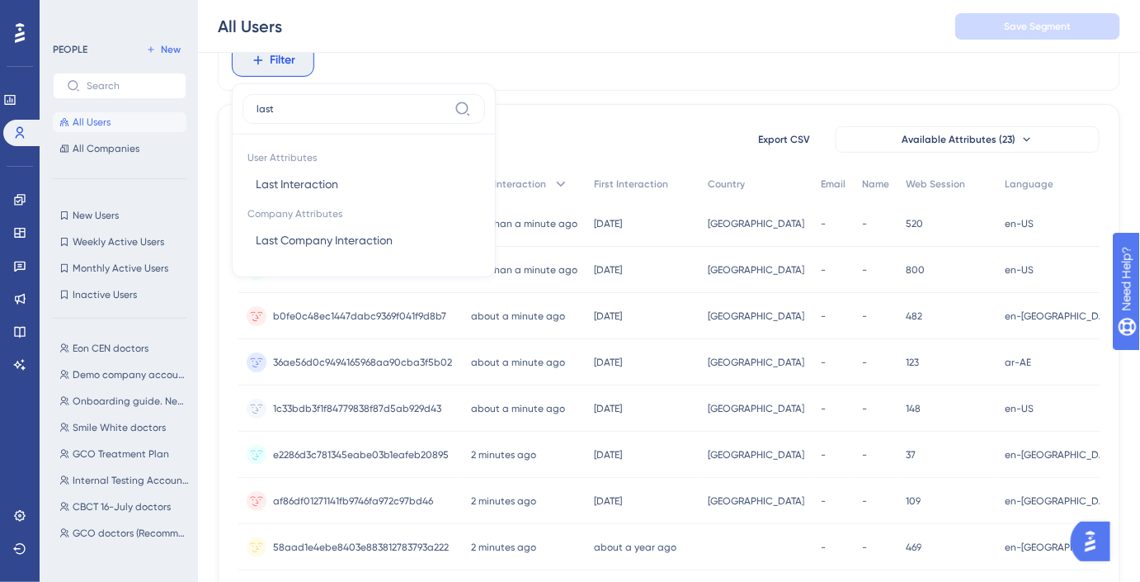
type input "last"
click at [341, 177] on button "Last Interaction Last Interaction" at bounding box center [364, 184] width 243 height 33
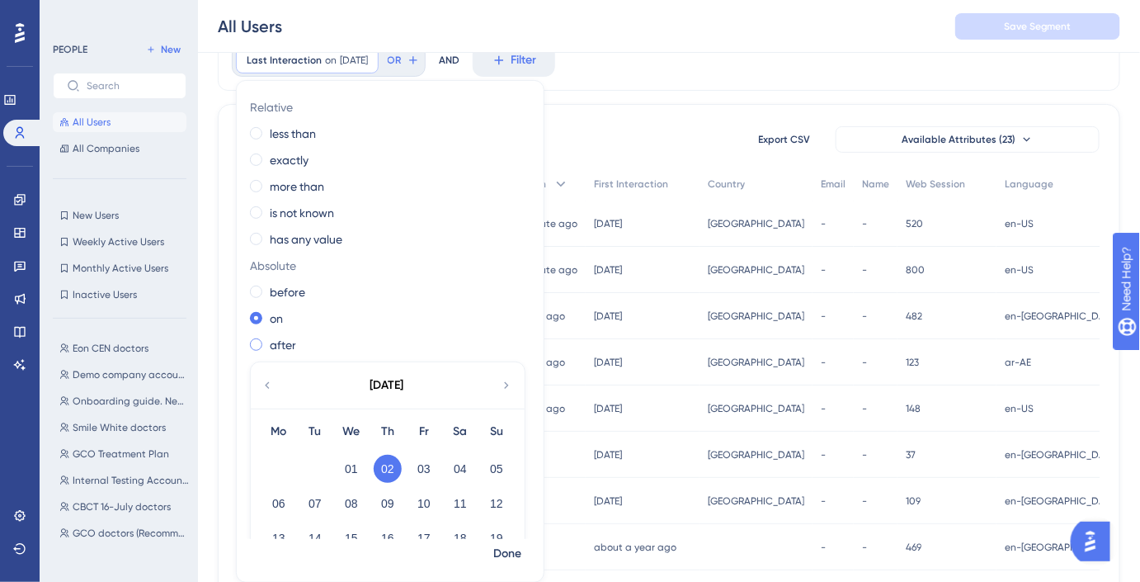
click at [292, 337] on label "after" at bounding box center [283, 345] width 26 height 20
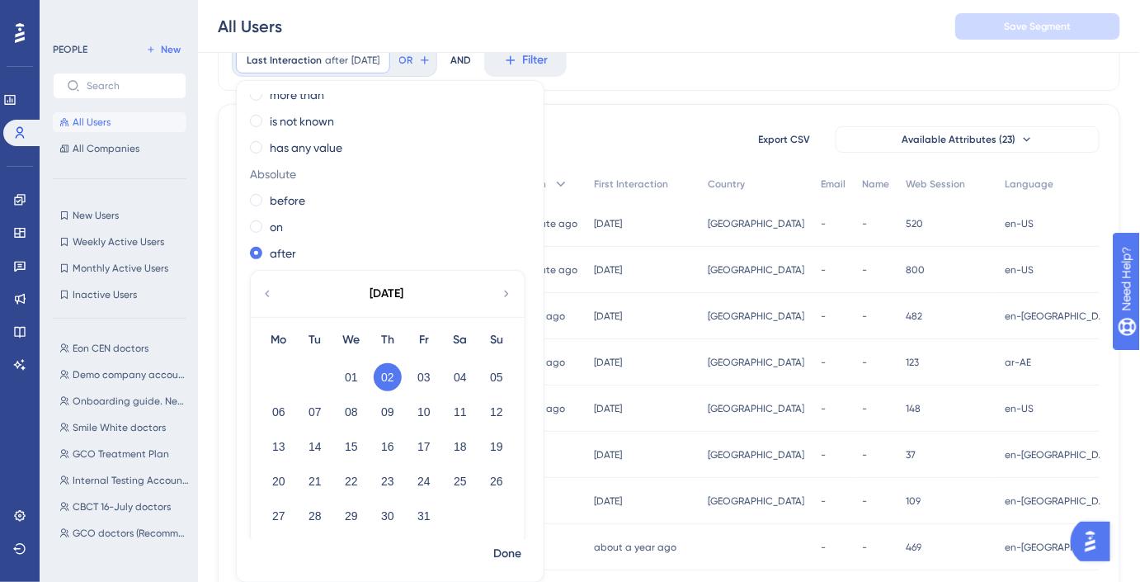
scroll to position [104, 0]
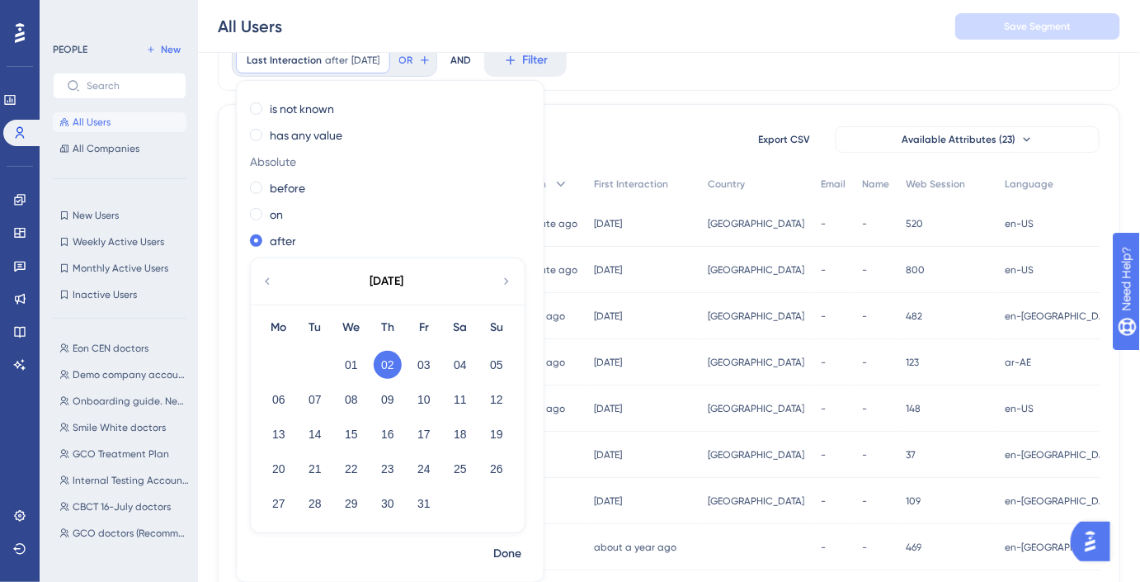
click at [271, 278] on icon at bounding box center [267, 281] width 13 height 15
click at [312, 356] on button "01" at bounding box center [315, 365] width 28 height 28
click at [515, 545] on span "Done" at bounding box center [507, 554] width 28 height 20
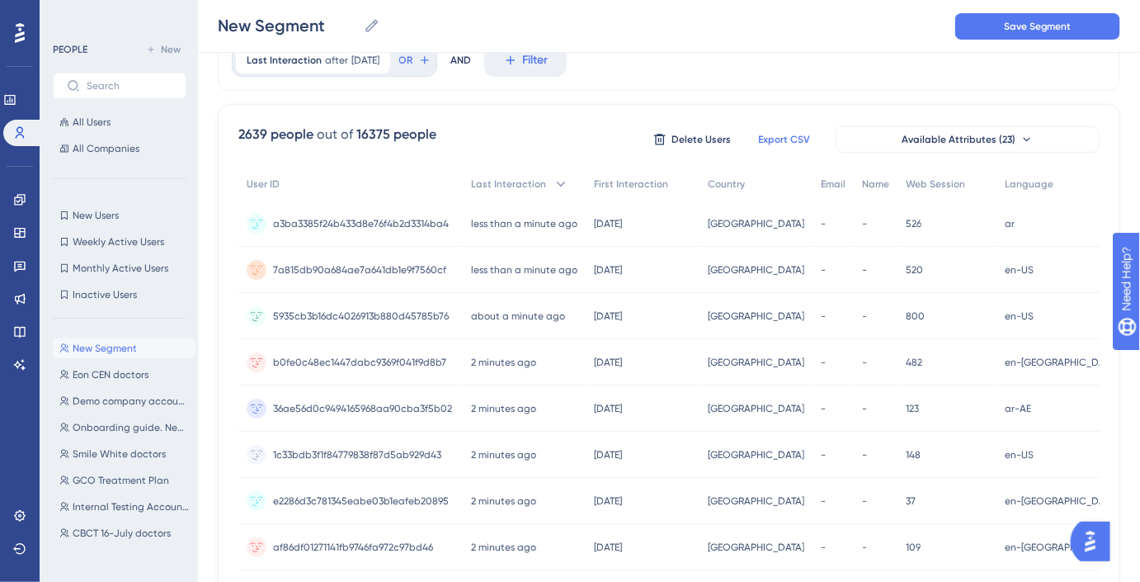
click at [781, 137] on span "Export CSV" at bounding box center [785, 139] width 52 height 13
